Goal: Task Accomplishment & Management: Manage account settings

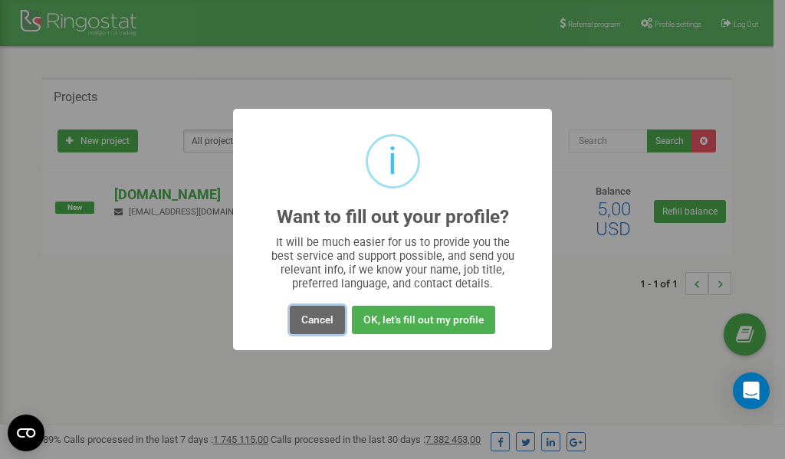
click at [306, 319] on button "Cancel" at bounding box center [317, 320] width 55 height 28
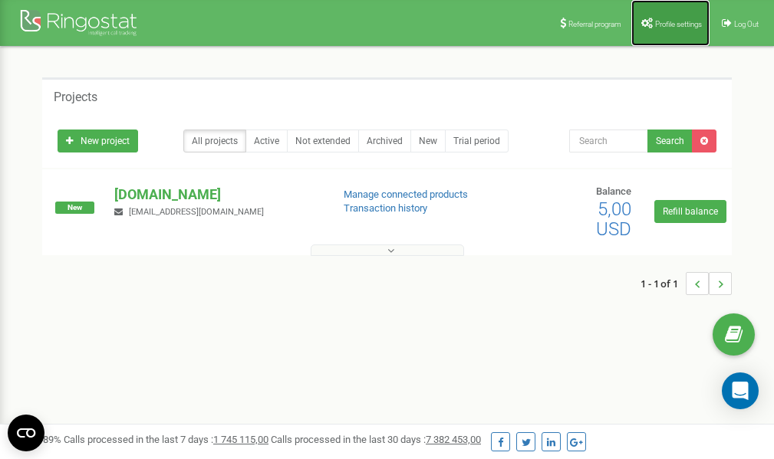
click at [677, 18] on link "Profile settings" at bounding box center [670, 23] width 78 height 46
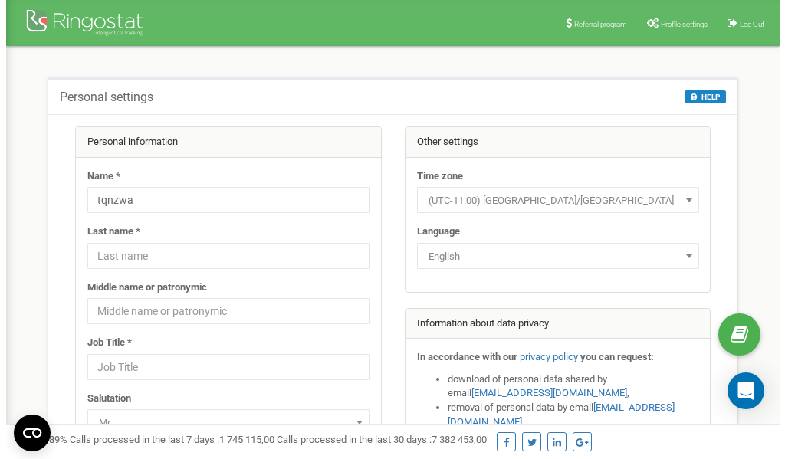
scroll to position [77, 0]
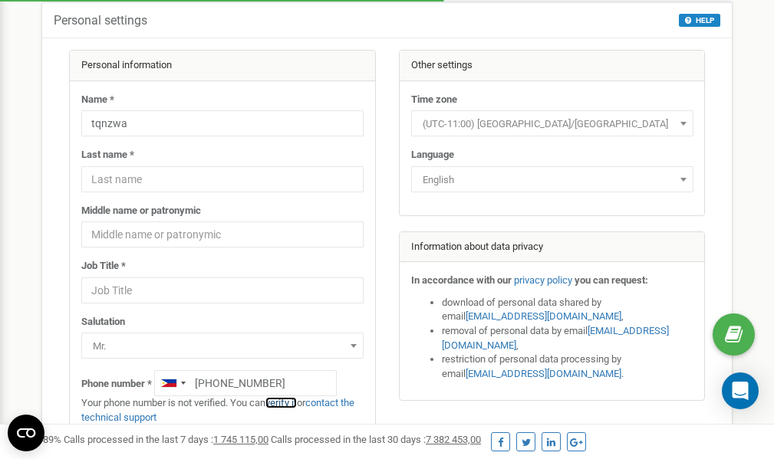
click at [285, 404] on link "verify it" at bounding box center [280, 403] width 31 height 12
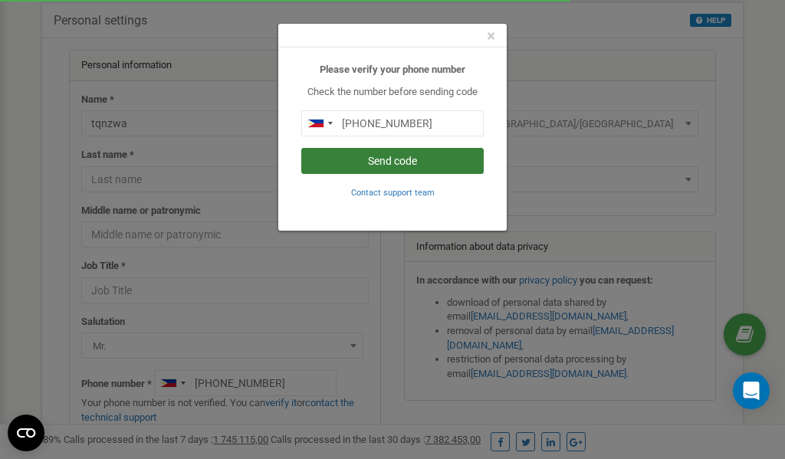
click at [403, 163] on button "Send code" at bounding box center [392, 161] width 183 height 26
